Goal: Task Accomplishment & Management: Use online tool/utility

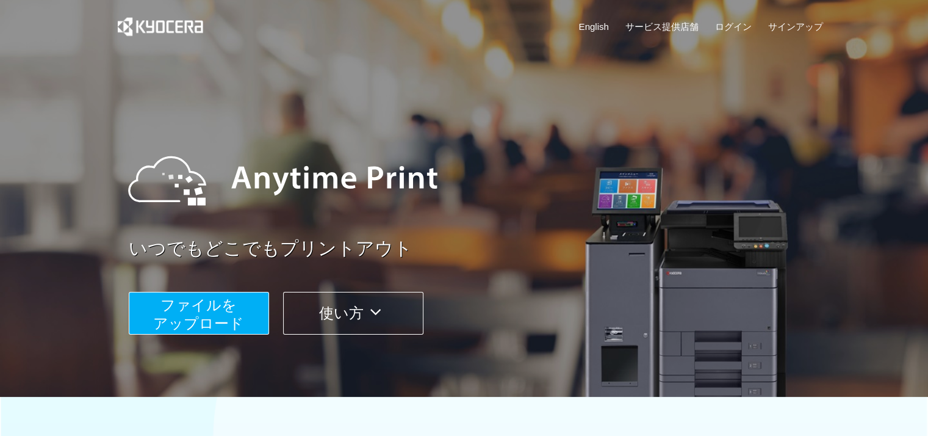
click at [215, 317] on span "ファイルを ​​アップロード" at bounding box center [198, 314] width 91 height 35
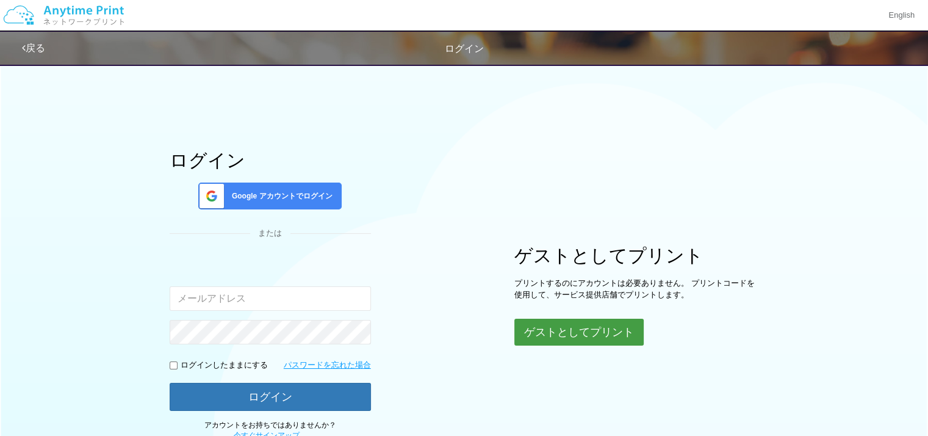
click at [568, 336] on button "ゲストとしてプリント" at bounding box center [578, 331] width 129 height 27
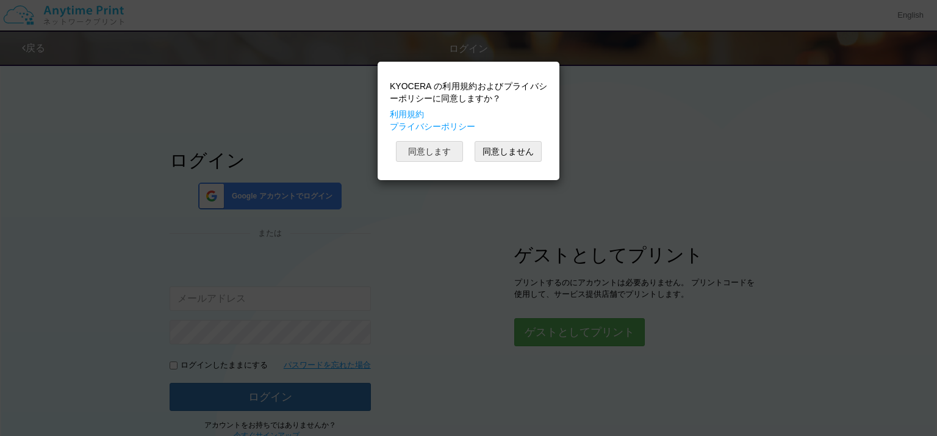
click at [435, 143] on button "同意します" at bounding box center [429, 151] width 67 height 21
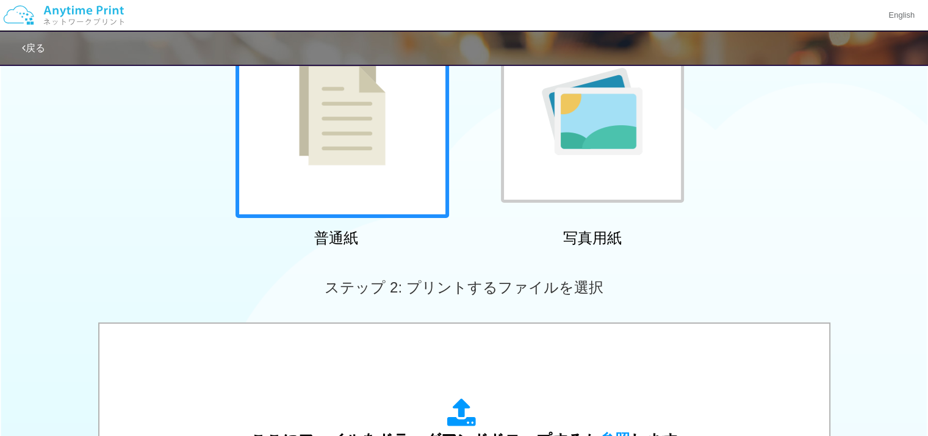
scroll to position [142, 0]
click at [364, 165] on div at bounding box center [343, 111] width 214 height 214
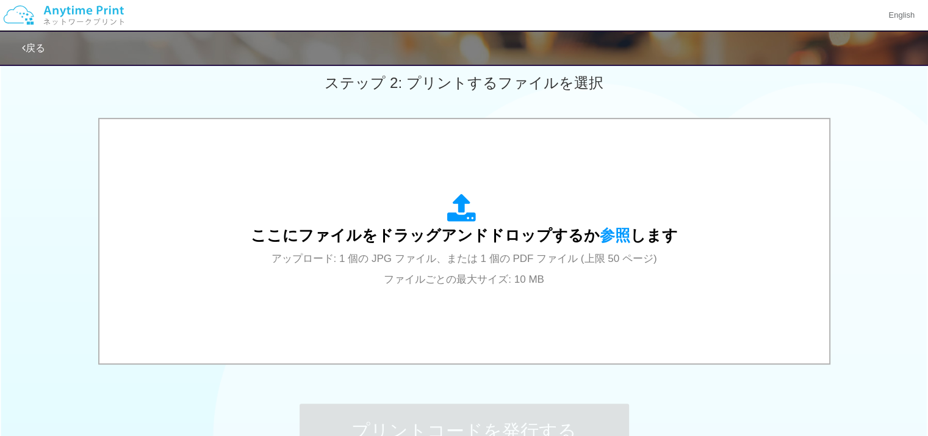
scroll to position [349, 0]
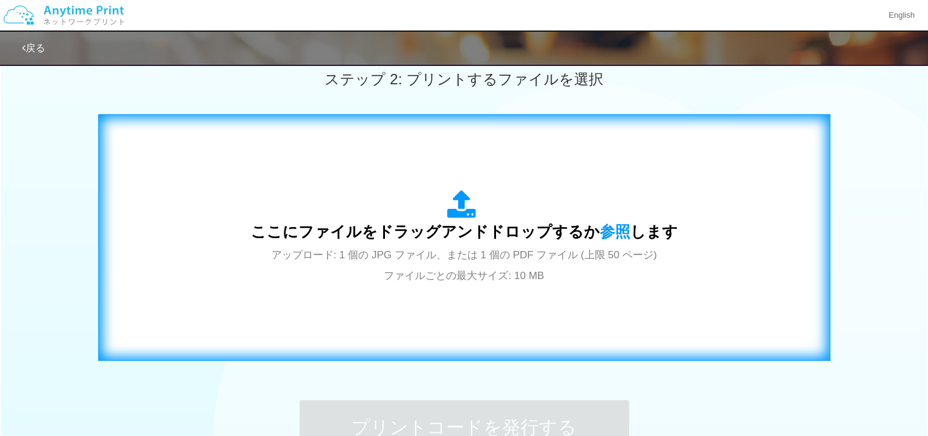
click at [452, 225] on span "ここにファイルをドラッグアンドドロップするか 参照 します" at bounding box center [464, 231] width 427 height 17
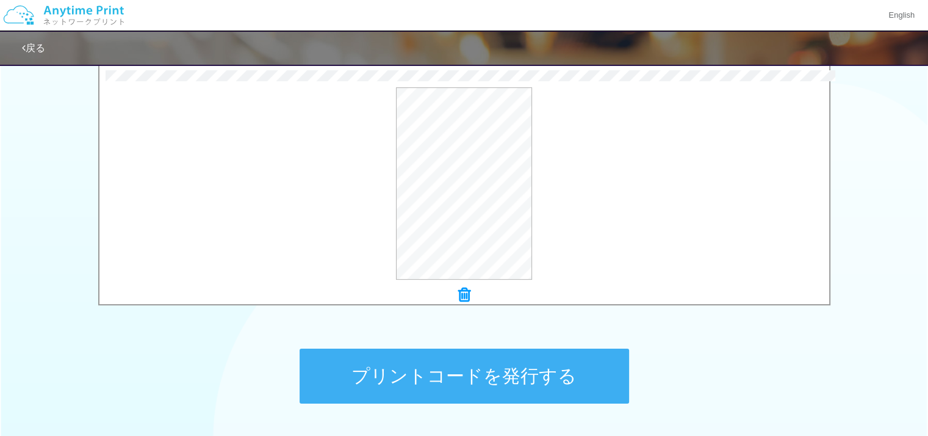
scroll to position [492, 0]
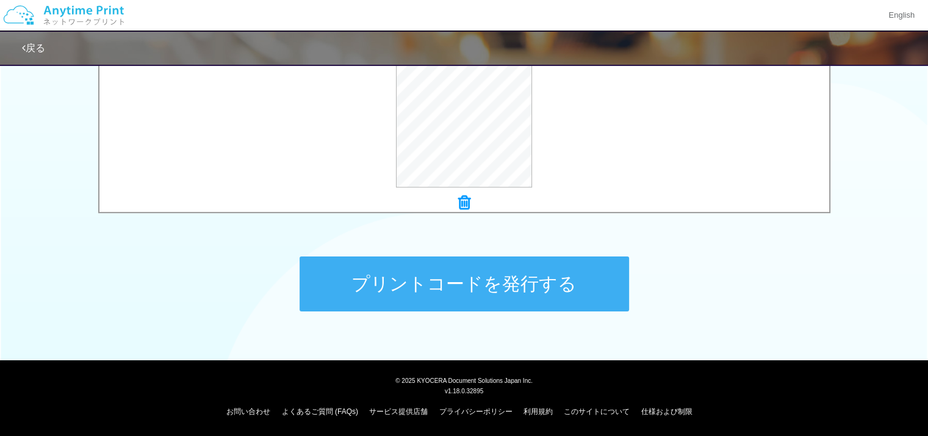
click at [383, 289] on button "プリントコードを発行する" at bounding box center [464, 283] width 329 height 55
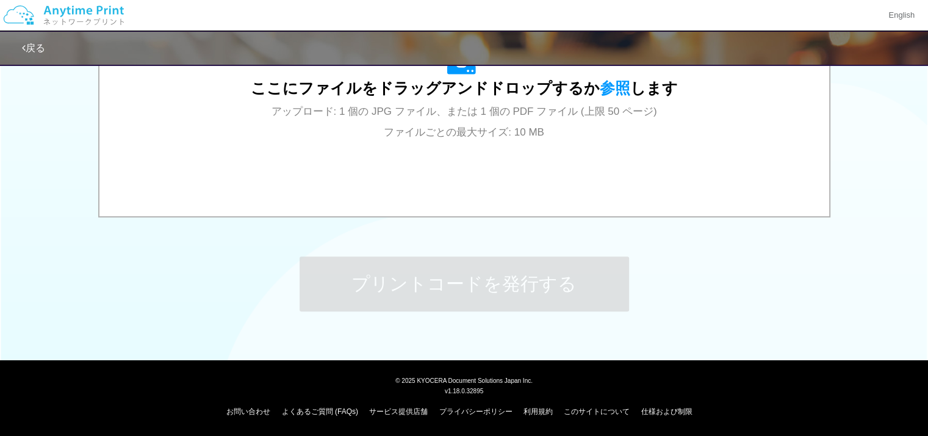
scroll to position [0, 0]
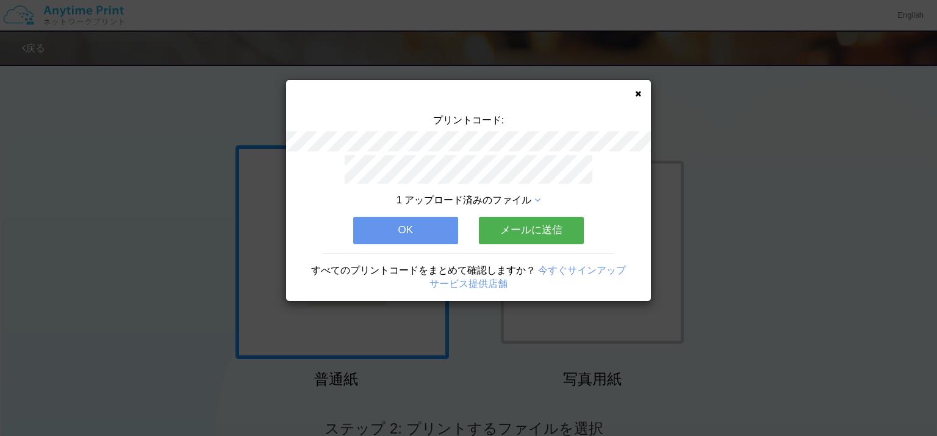
click at [637, 95] on icon at bounding box center [638, 94] width 6 height 8
